Goal: Transaction & Acquisition: Register for event/course

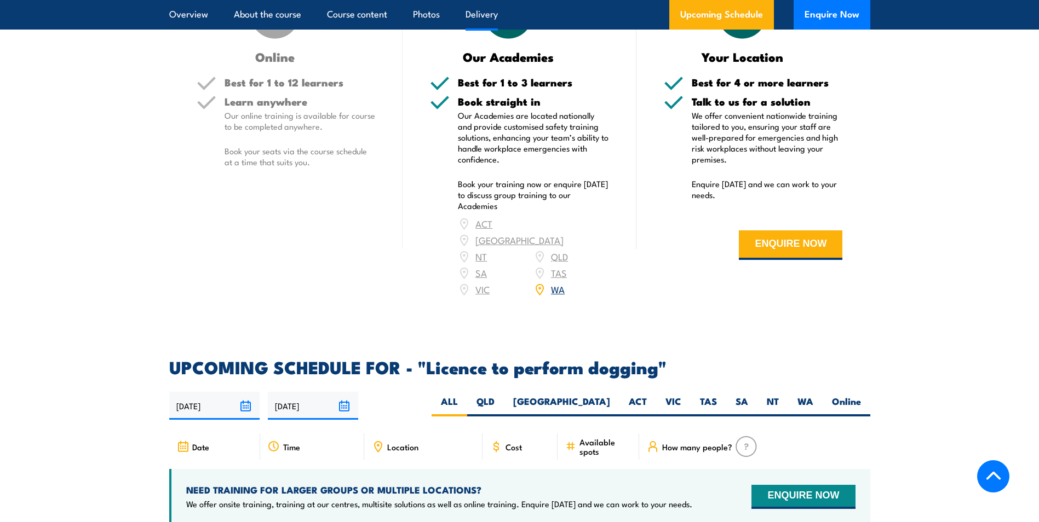
scroll to position [1313, 0]
click at [556, 283] on link "WA" at bounding box center [558, 288] width 14 height 13
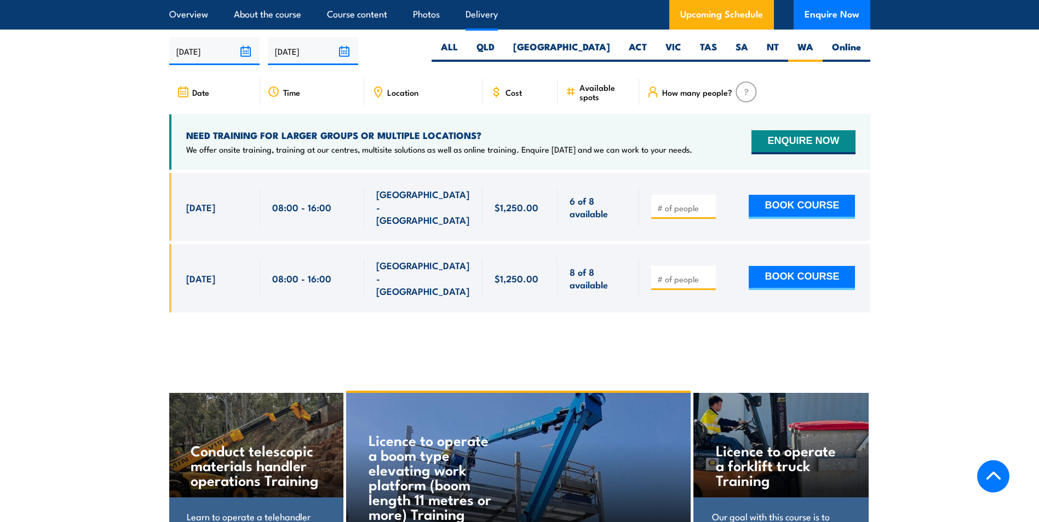
scroll to position [1667, 0]
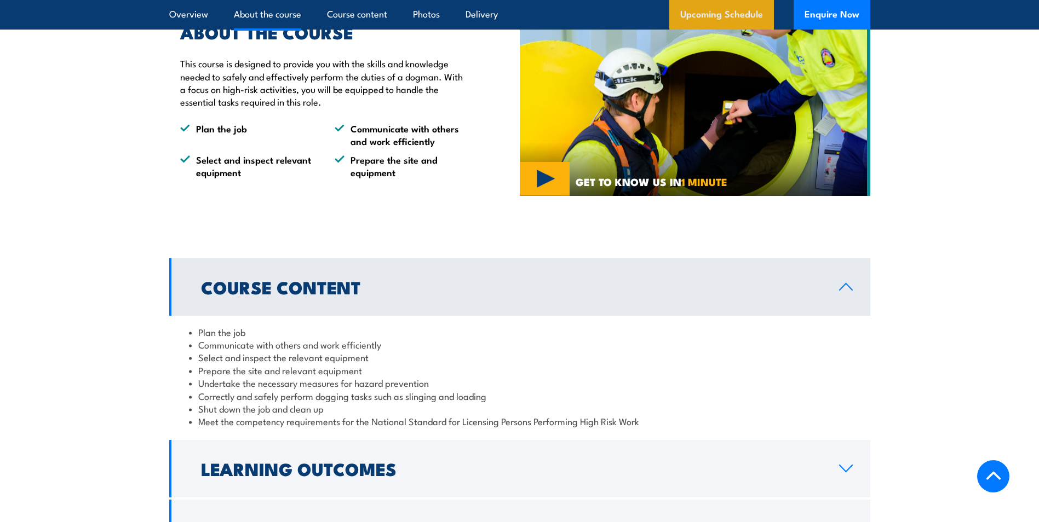
click at [714, 17] on link "Upcoming Schedule" at bounding box center [721, 15] width 105 height 30
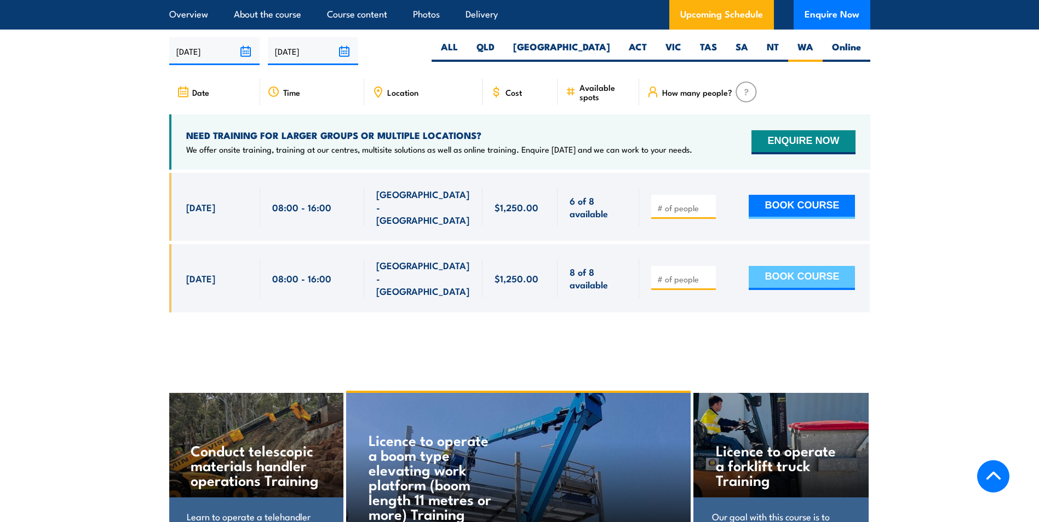
click at [798, 266] on button "BOOK COURSE" at bounding box center [802, 278] width 106 height 24
type input "1"
click at [705, 274] on input "1" at bounding box center [684, 279] width 55 height 11
click at [784, 266] on button "BOOK COURSE" at bounding box center [802, 278] width 106 height 24
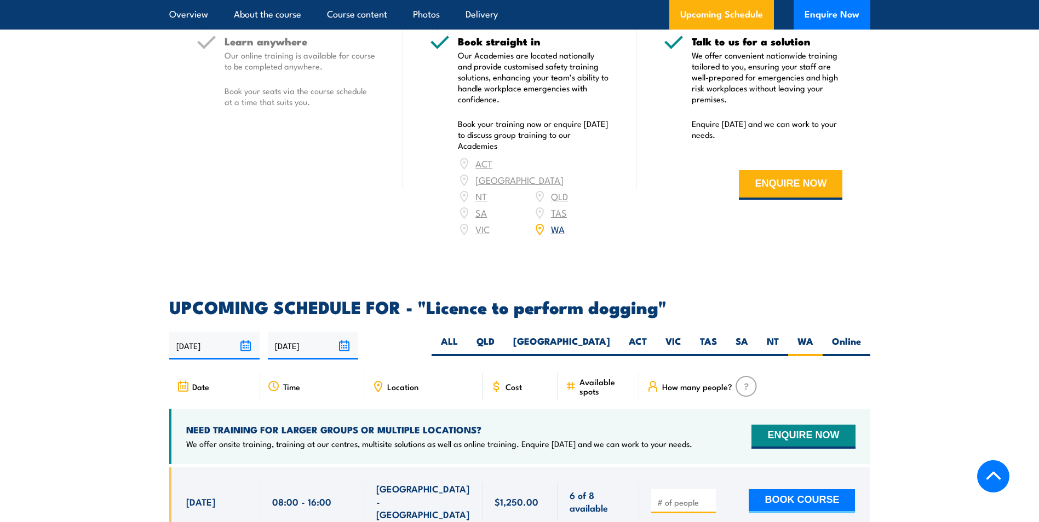
scroll to position [1284, 0]
